Goal: Transaction & Acquisition: Purchase product/service

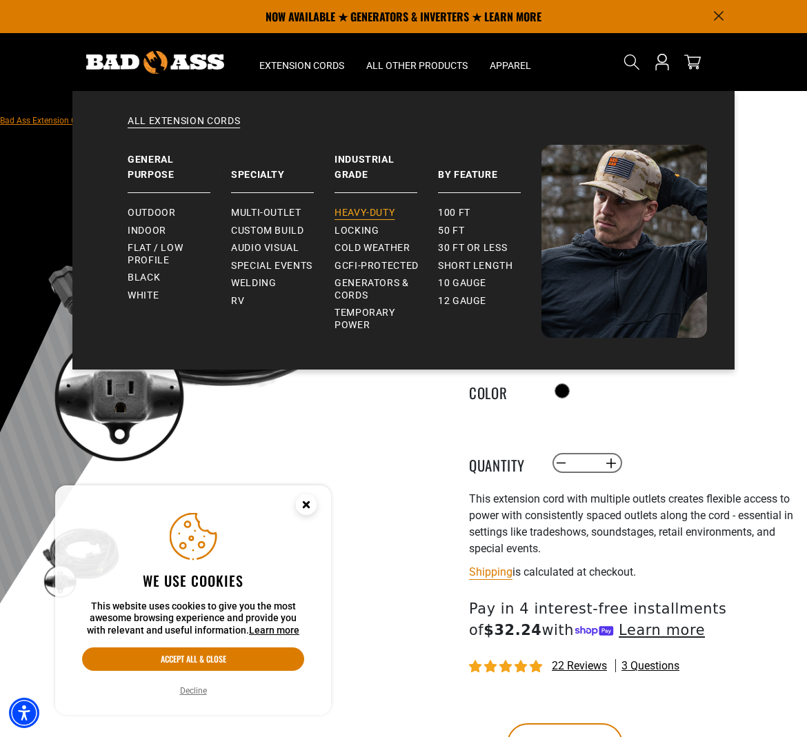
click at [377, 210] on span "Heavy-Duty" at bounding box center [364, 213] width 60 height 12
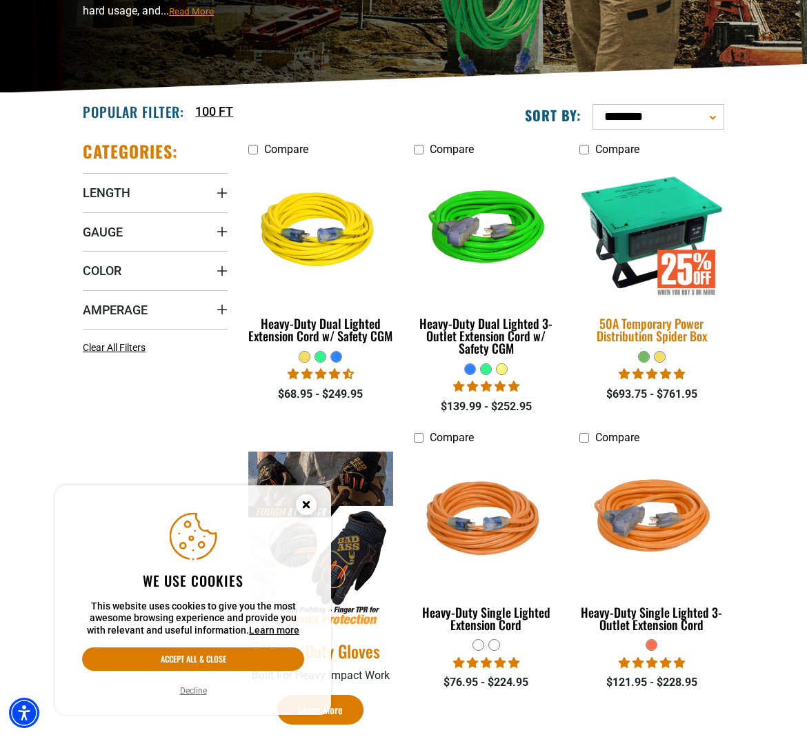
scroll to position [205, 0]
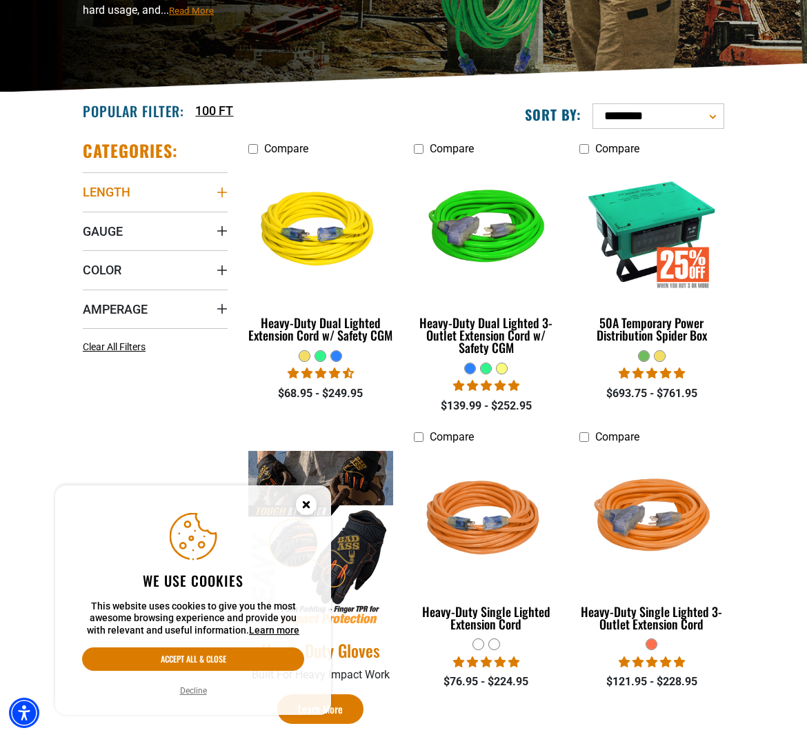
click at [221, 190] on icon "Length" at bounding box center [222, 192] width 11 height 11
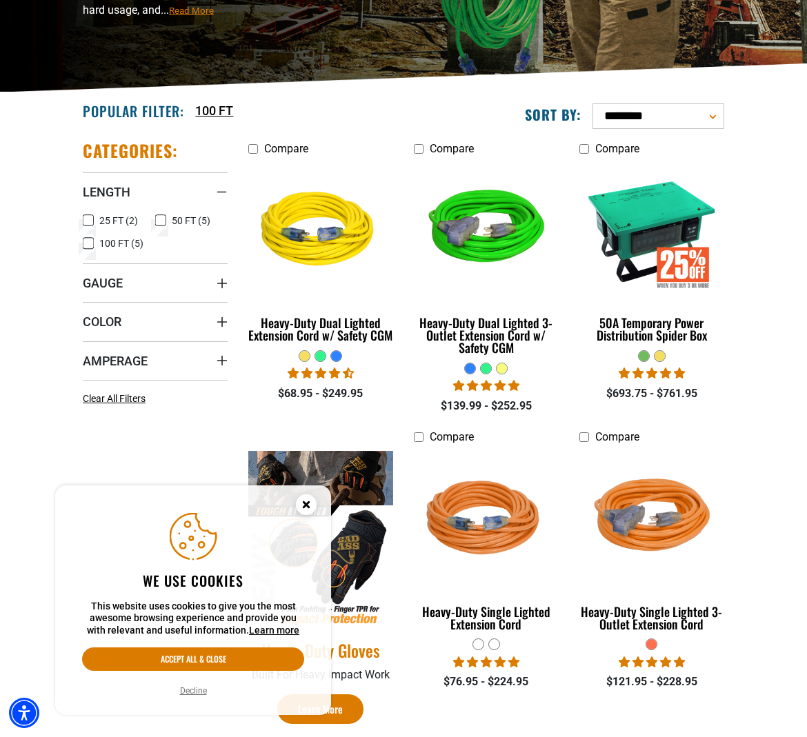
click at [164, 220] on icon at bounding box center [160, 221] width 11 height 18
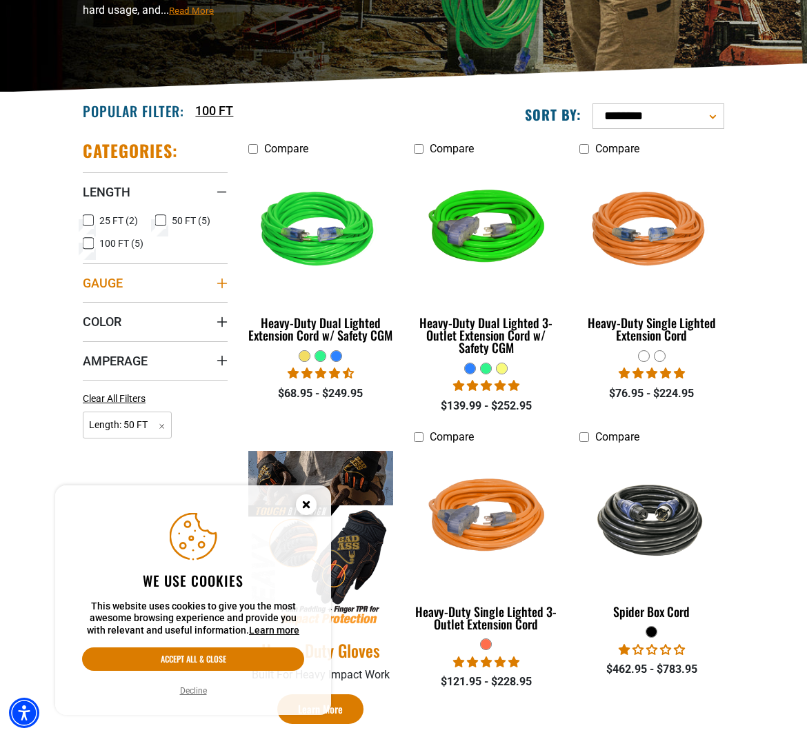
click at [223, 283] on icon "Gauge" at bounding box center [222, 283] width 10 height 10
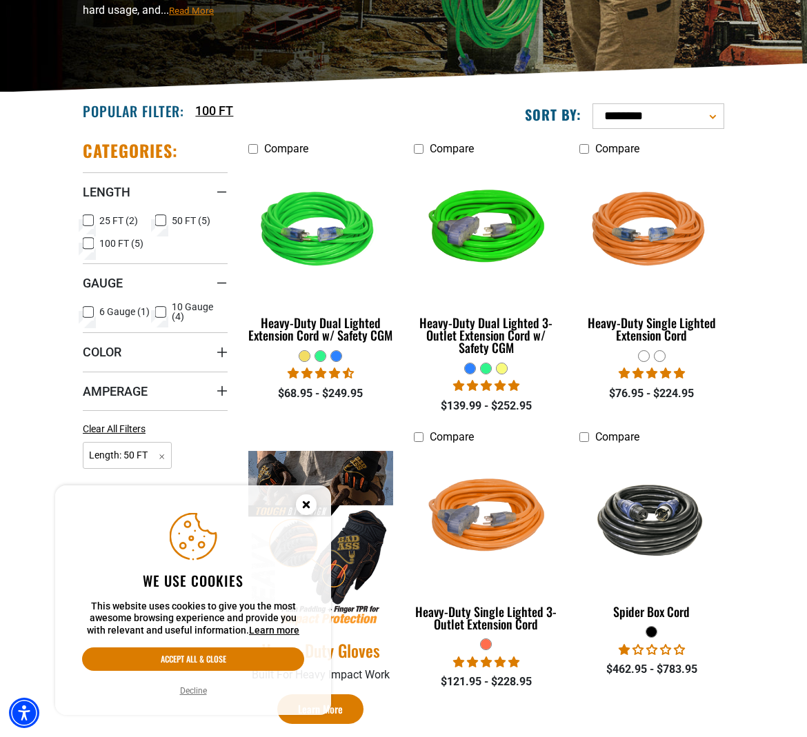
click at [163, 308] on icon at bounding box center [160, 312] width 11 height 18
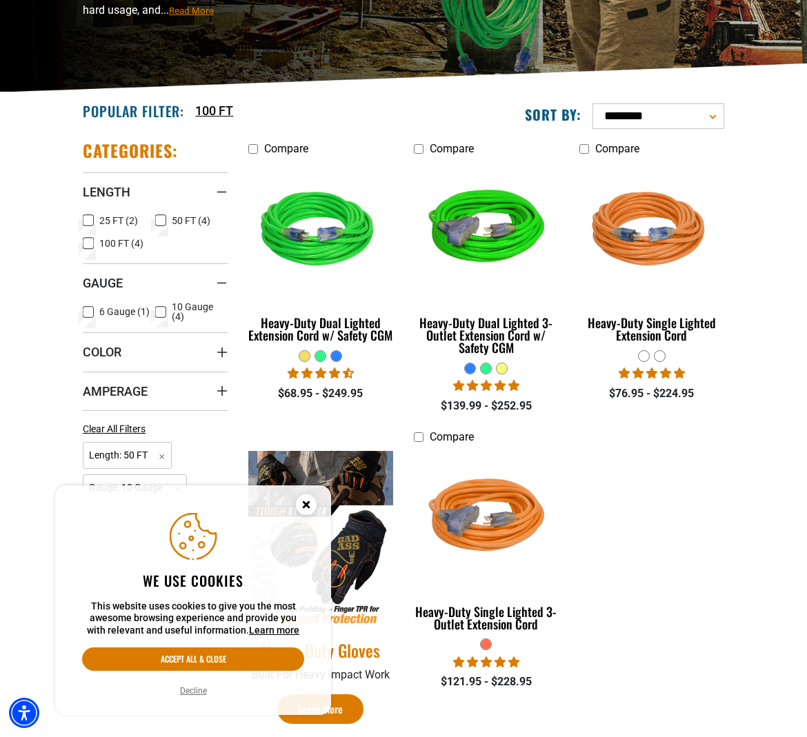
click at [308, 512] on circle "Close this option" at bounding box center [306, 504] width 21 height 21
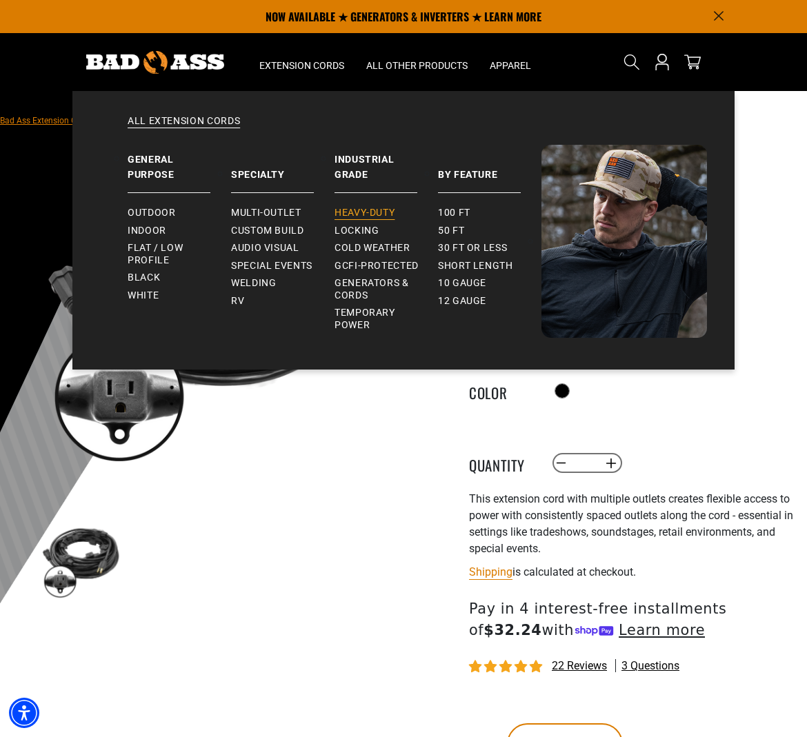
click at [365, 212] on span "Heavy-Duty" at bounding box center [364, 213] width 60 height 12
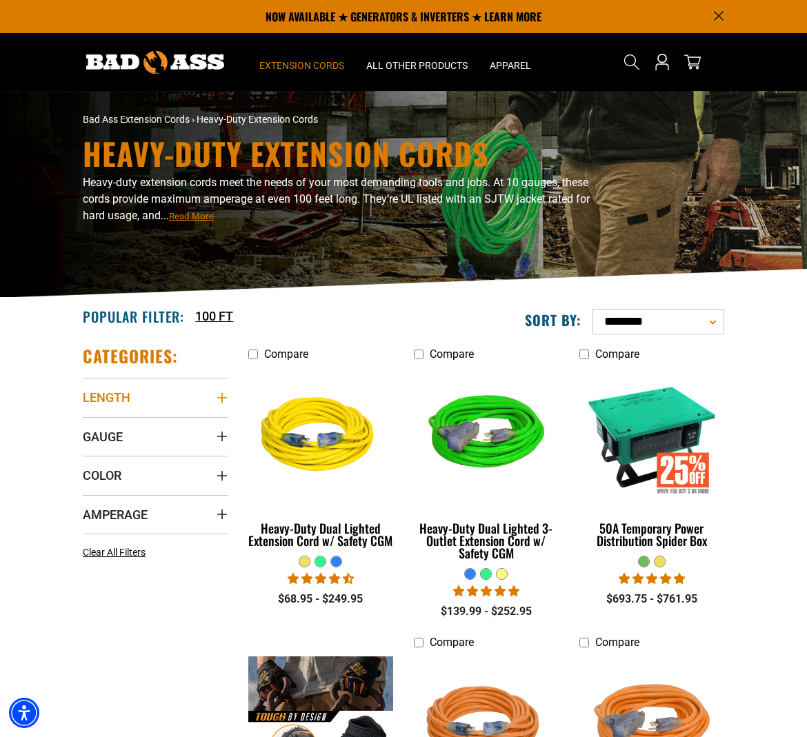
click at [222, 401] on icon "Length" at bounding box center [222, 398] width 10 height 10
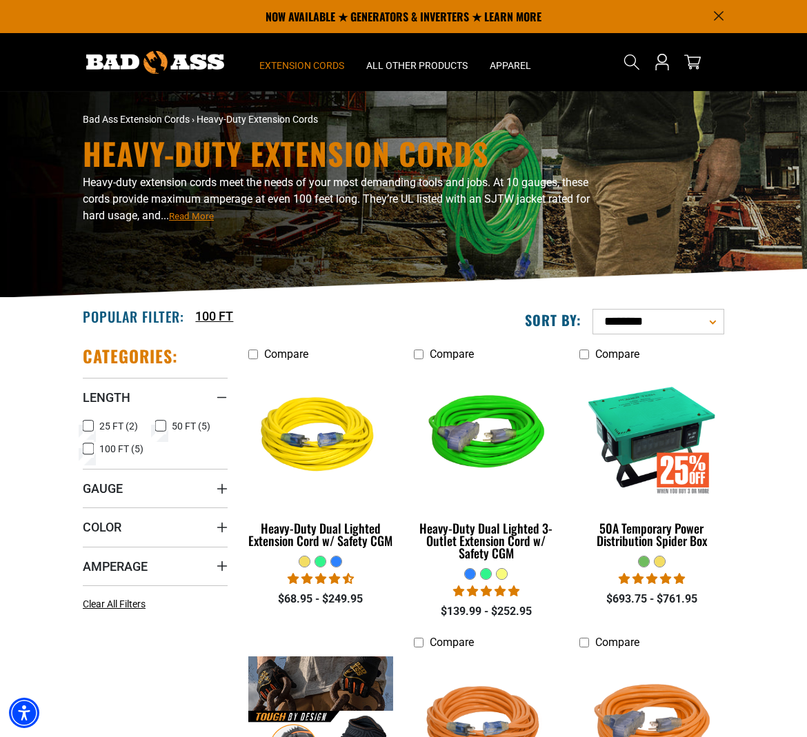
click at [161, 424] on icon at bounding box center [160, 426] width 11 height 18
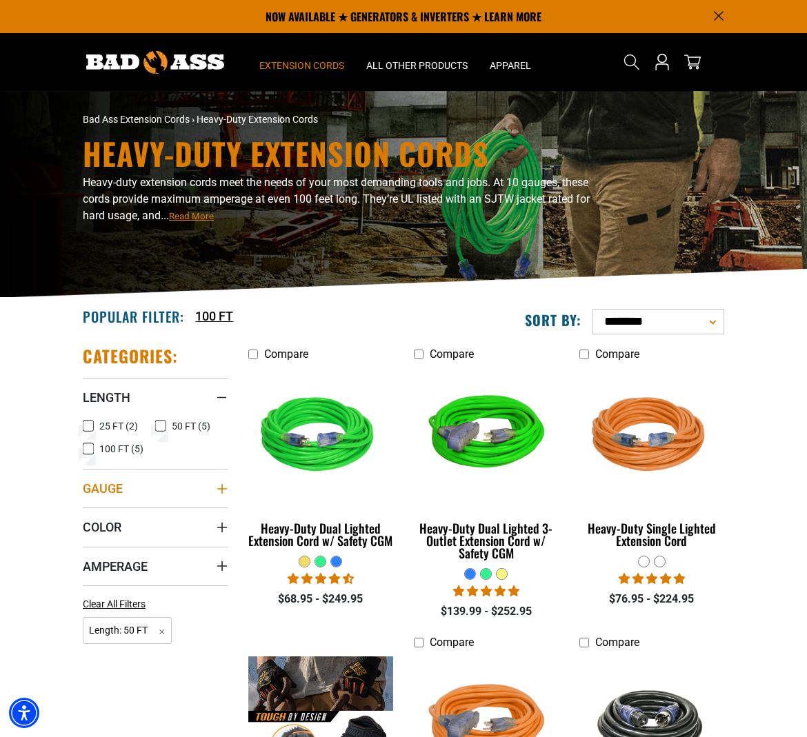
click at [219, 490] on icon "Gauge" at bounding box center [222, 488] width 11 height 11
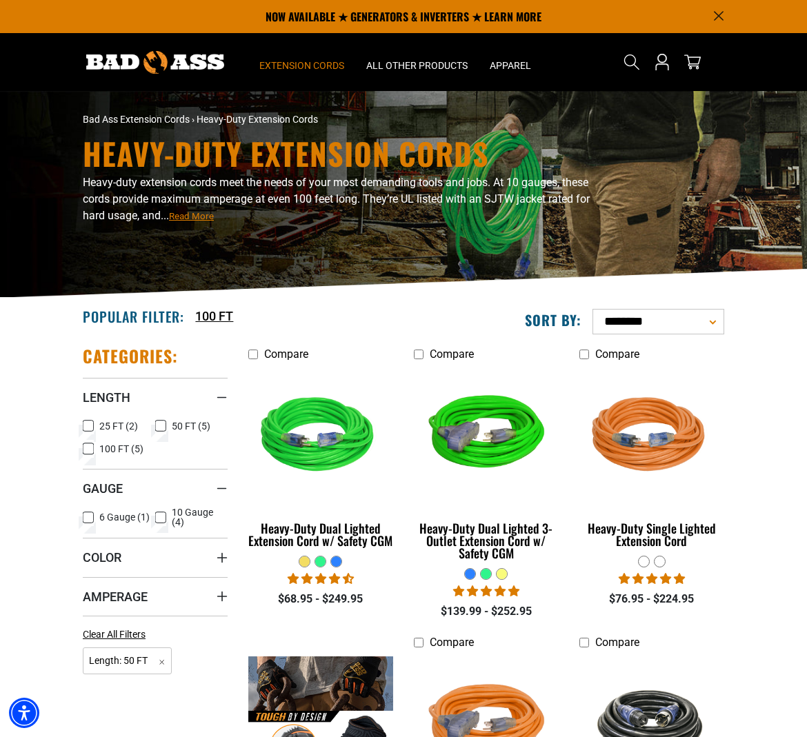
click at [163, 516] on icon at bounding box center [160, 518] width 11 height 18
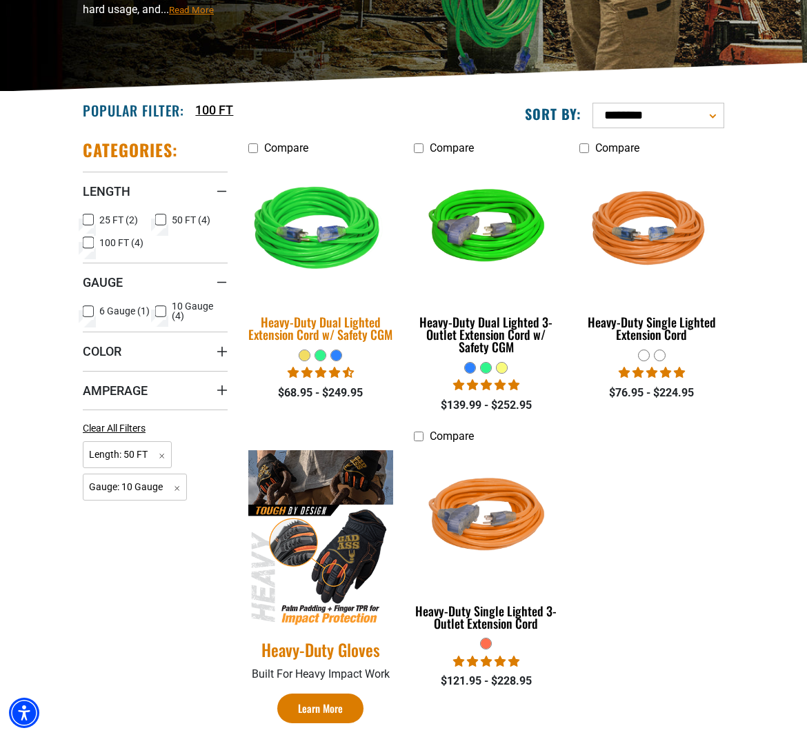
scroll to position [207, 0]
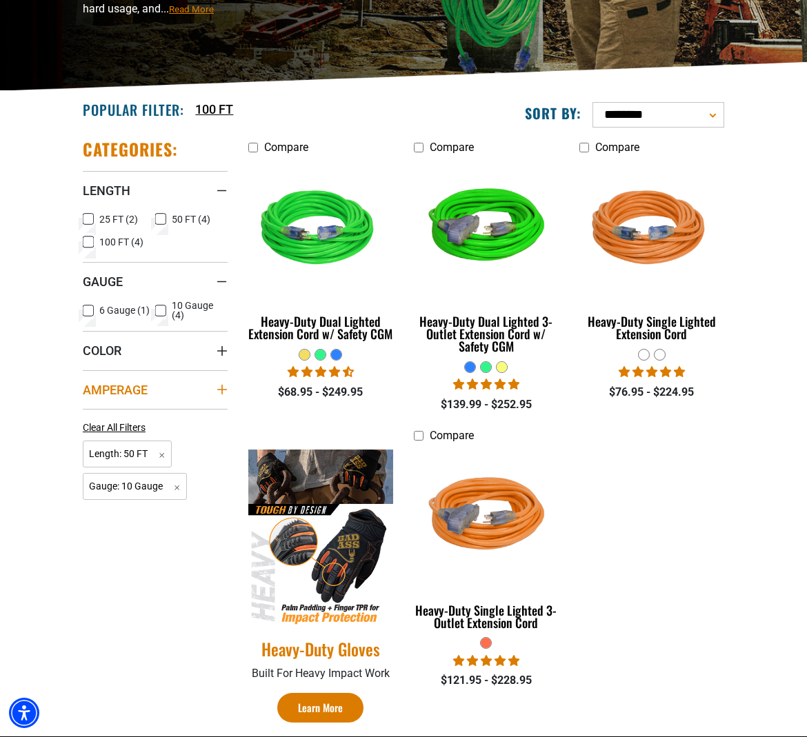
click at [217, 394] on icon "Amperage" at bounding box center [222, 389] width 11 height 11
click at [665, 492] on ul "Compare Heavy-Duty Dual Lighted Extension Cord w/ Safety CGM 11 reviews $68.95 …" at bounding box center [486, 437] width 496 height 597
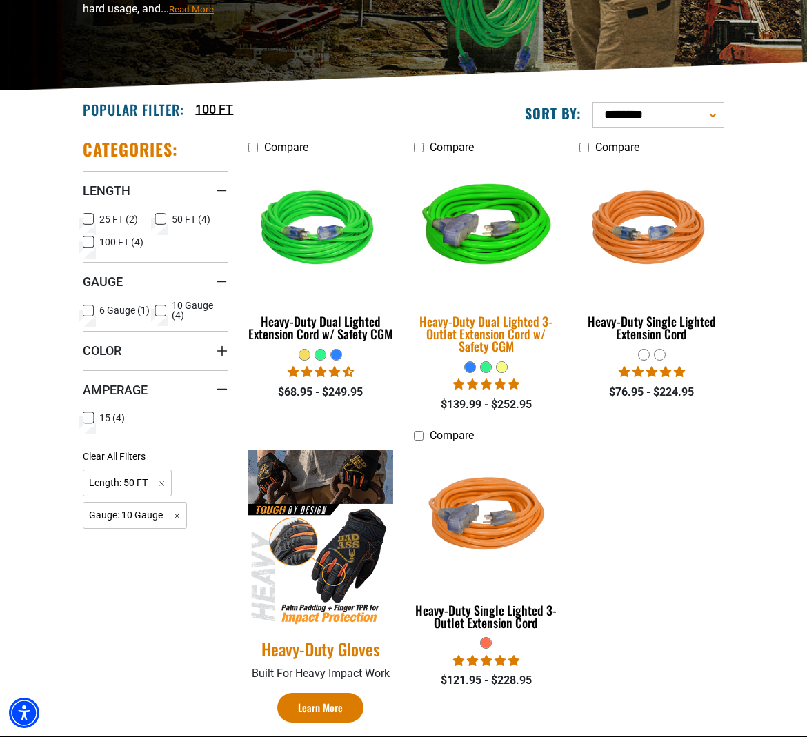
click at [479, 223] on img at bounding box center [485, 229] width 165 height 149
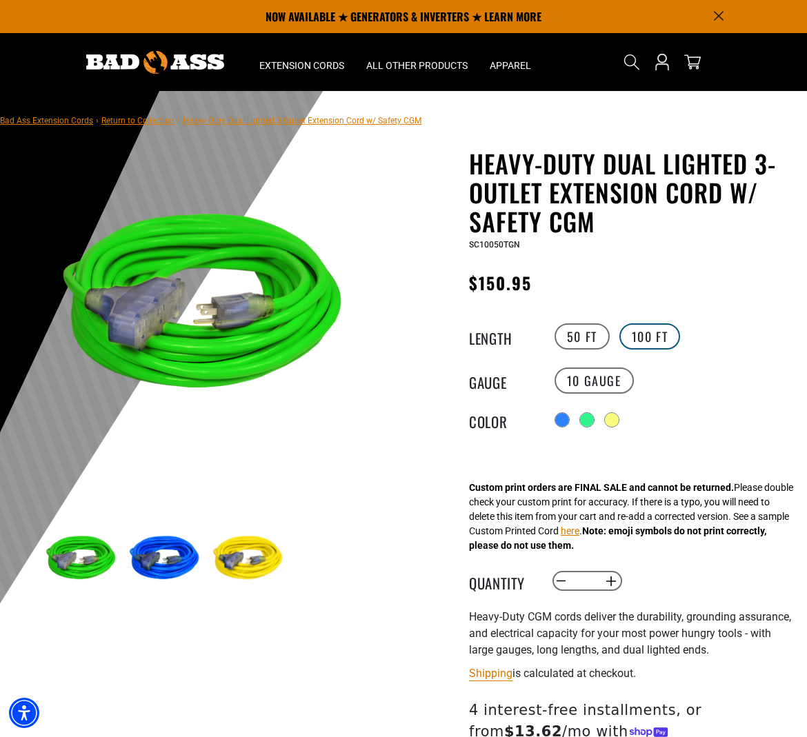
click at [658, 340] on label "100 FT" at bounding box center [649, 336] width 61 height 26
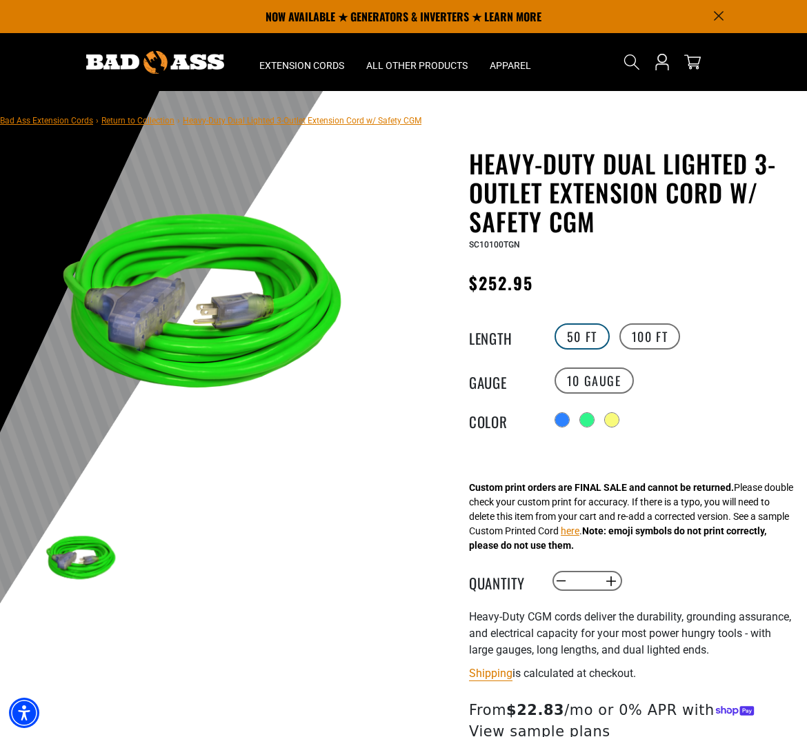
click at [595, 325] on label "50 FT" at bounding box center [581, 336] width 55 height 26
